Goal: Complete application form

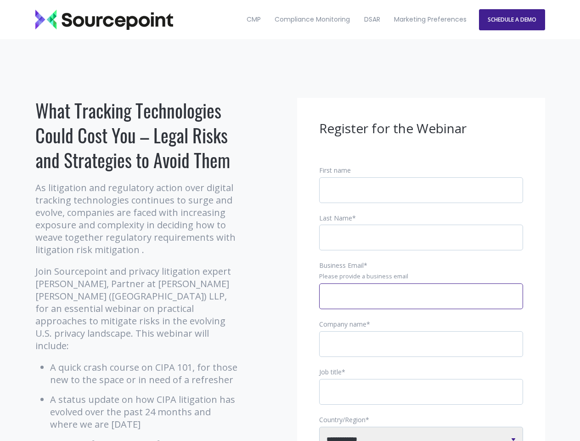
click at [421, 303] on input "Business Email *" at bounding box center [421, 296] width 204 height 26
